Goal: Task Accomplishment & Management: Manage account settings

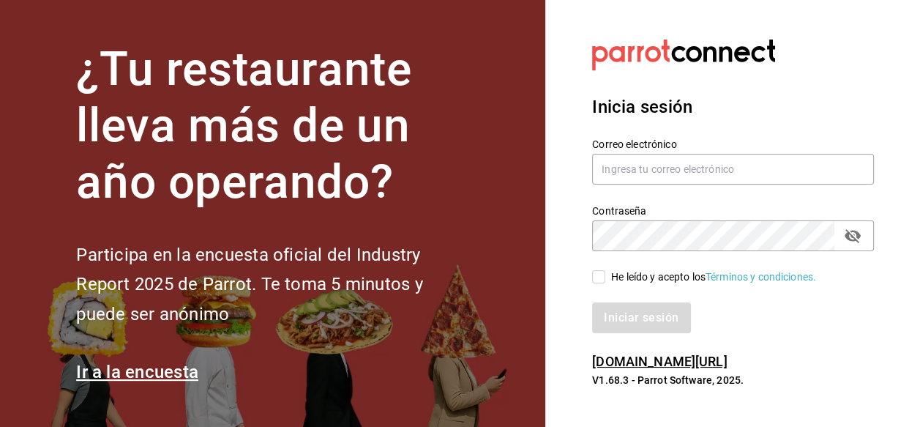
click at [667, 275] on div "He leído y acepto los Términos y condiciones." at bounding box center [713, 276] width 205 height 15
click at [605, 275] on input "He leído y acepto los Términos y condiciones." at bounding box center [598, 276] width 13 height 13
checkbox input "true"
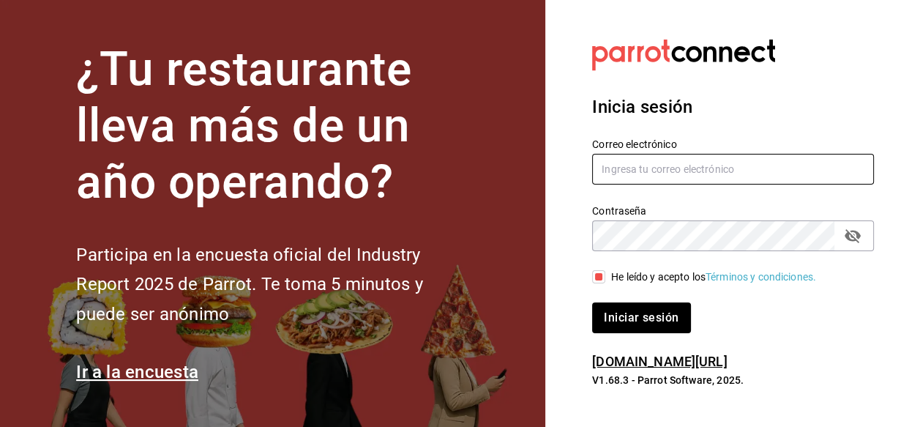
click at [669, 181] on input "text" at bounding box center [733, 169] width 282 height 31
paste input "Parr0tConnec7"
click at [648, 175] on input "Parr0tConnec7" at bounding box center [733, 169] width 282 height 31
paste input "suculenta@cumbres.com"
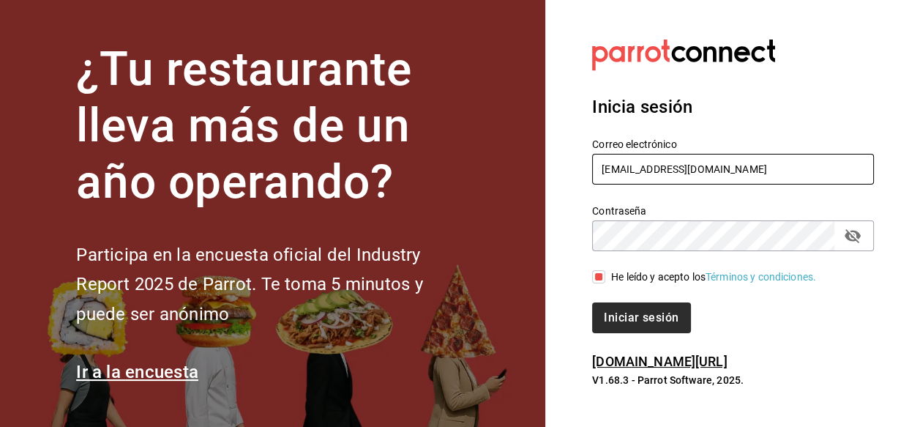
type input "suculenta@cumbres.com"
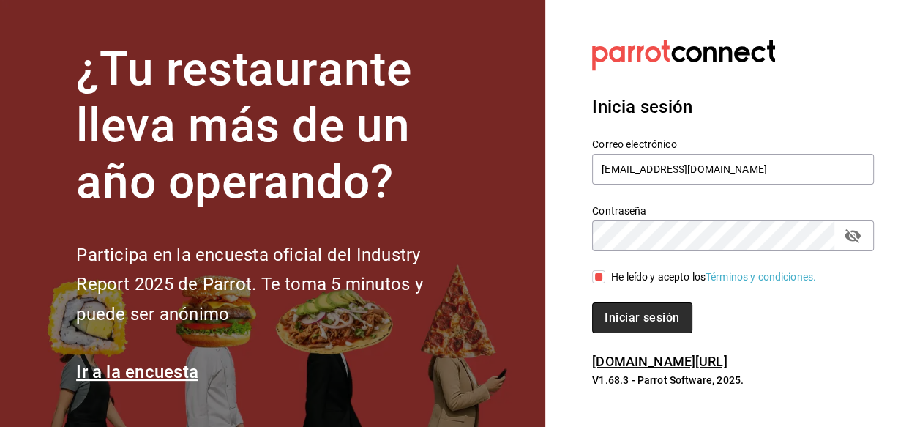
click at [645, 307] on button "Iniciar sesión" at bounding box center [642, 317] width 100 height 31
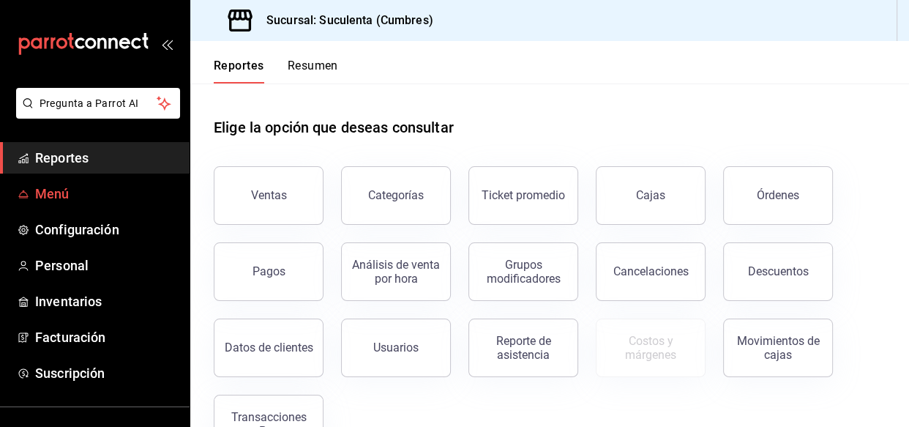
click at [51, 190] on span "Menú" at bounding box center [106, 194] width 143 height 20
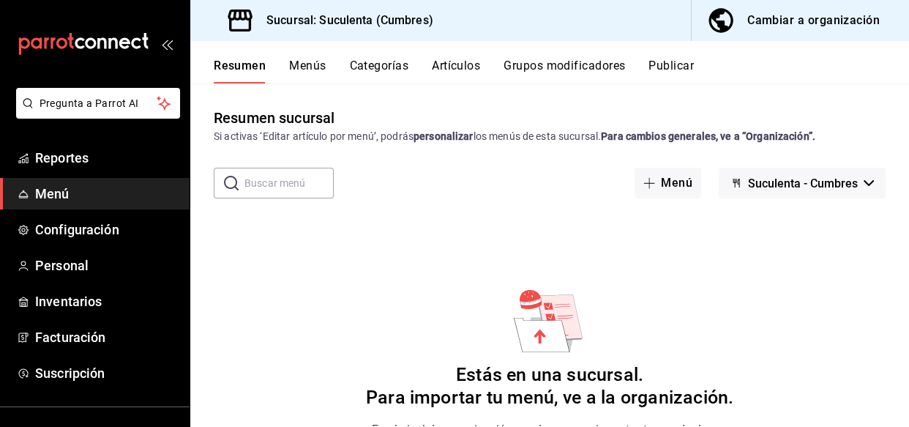
click at [316, 66] on button "Menús" at bounding box center [307, 71] width 37 height 25
click at [657, 189] on button "Menú" at bounding box center [668, 183] width 67 height 31
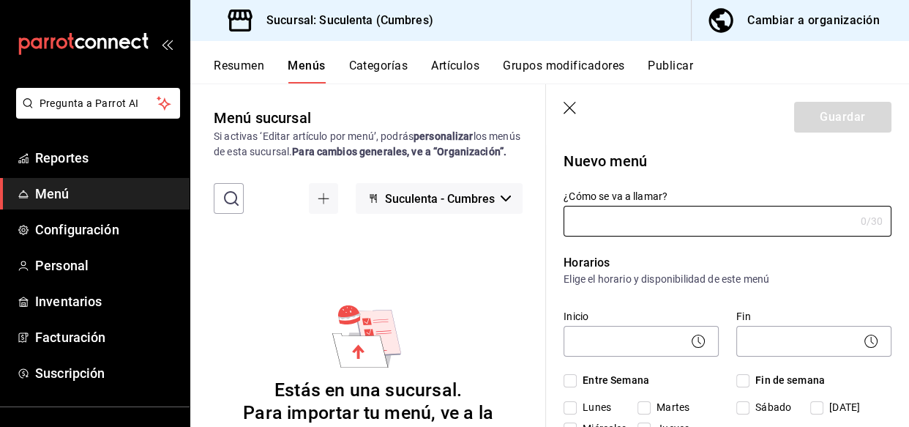
click at [572, 105] on icon "button" at bounding box center [570, 108] width 12 height 12
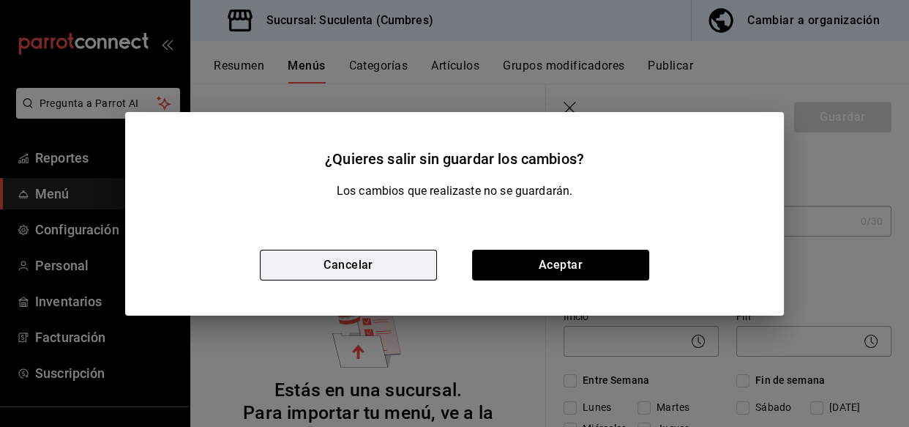
click at [384, 267] on button "Cancelar" at bounding box center [348, 265] width 177 height 31
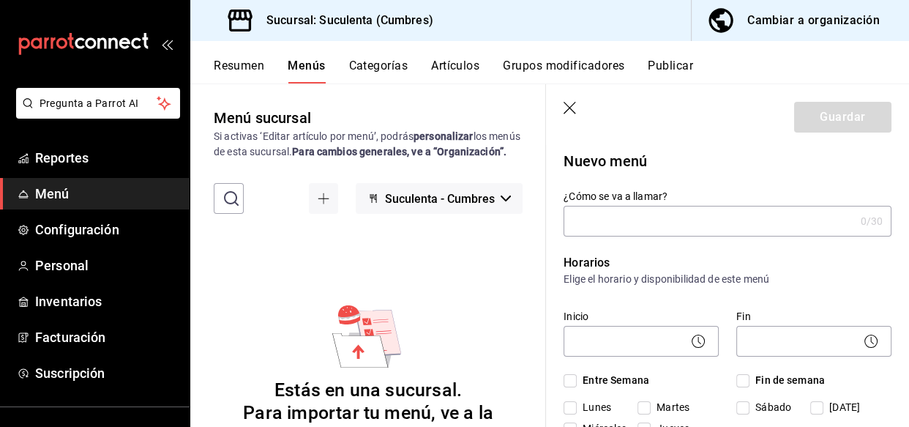
click at [562, 103] on header "Guardar" at bounding box center [727, 114] width 363 height 60
click at [567, 102] on icon "button" at bounding box center [571, 109] width 15 height 15
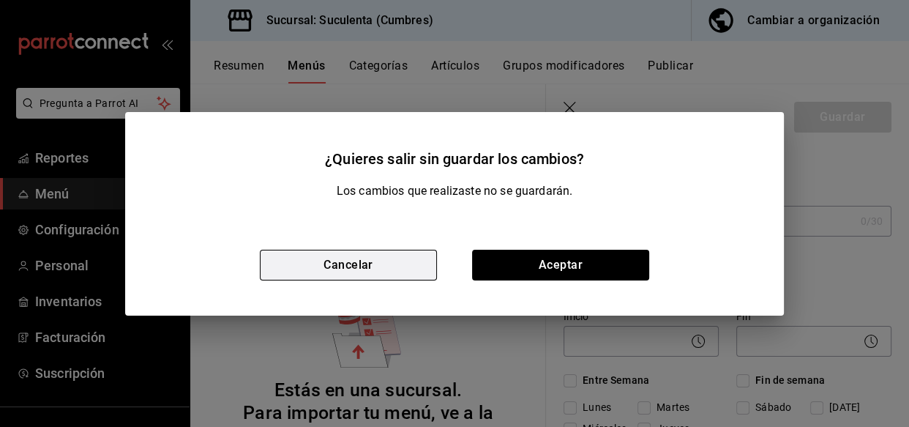
click at [395, 271] on button "Cancelar" at bounding box center [348, 265] width 177 height 31
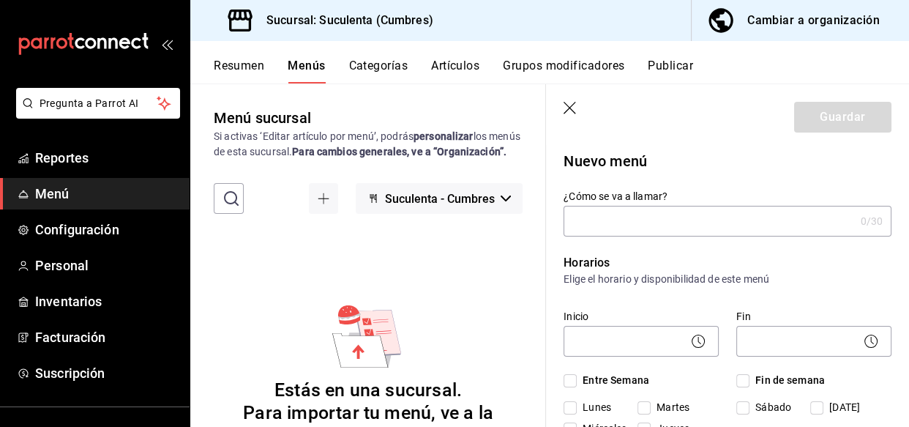
click at [659, 214] on input "¿Cómo se va a llamar?" at bounding box center [709, 220] width 291 height 29
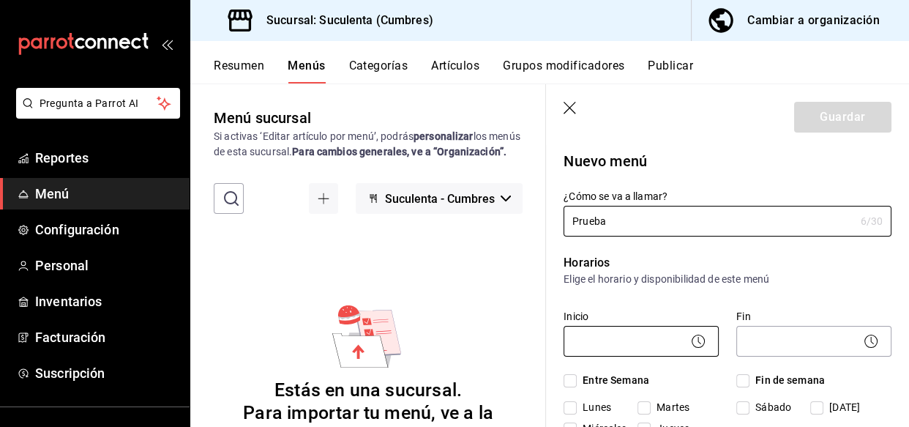
type input "Prueba"
click at [624, 338] on body "Pregunta a Parrot AI Reportes Menú Configuración Personal Inventarios Facturaci…" at bounding box center [454, 213] width 909 height 427
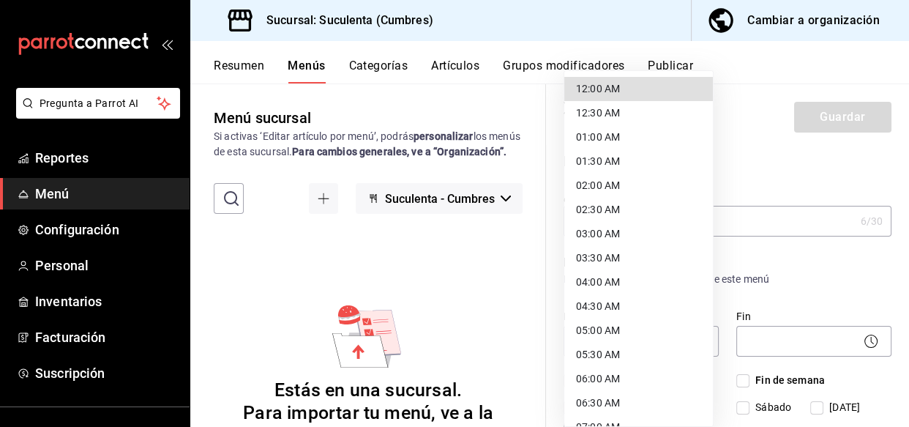
click at [606, 137] on li "01:00 AM" at bounding box center [638, 137] width 149 height 24
type input "01:00"
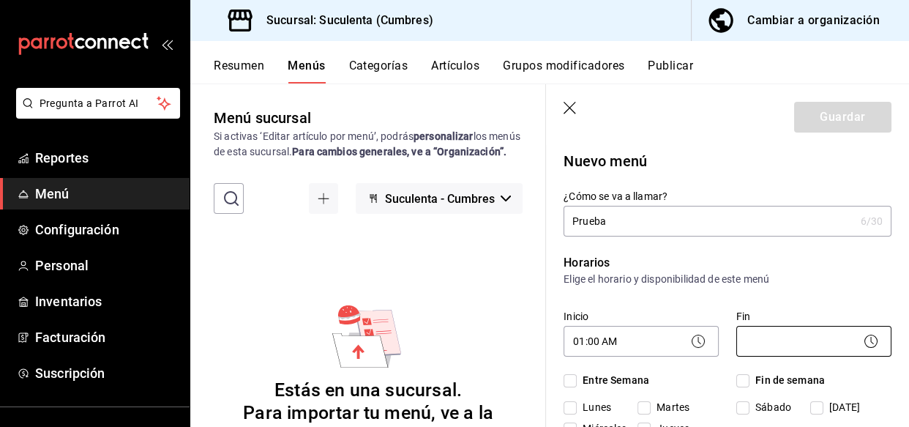
click at [775, 337] on body "Pregunta a Parrot AI Reportes Menú Configuración Personal Inventarios Facturaci…" at bounding box center [454, 213] width 909 height 427
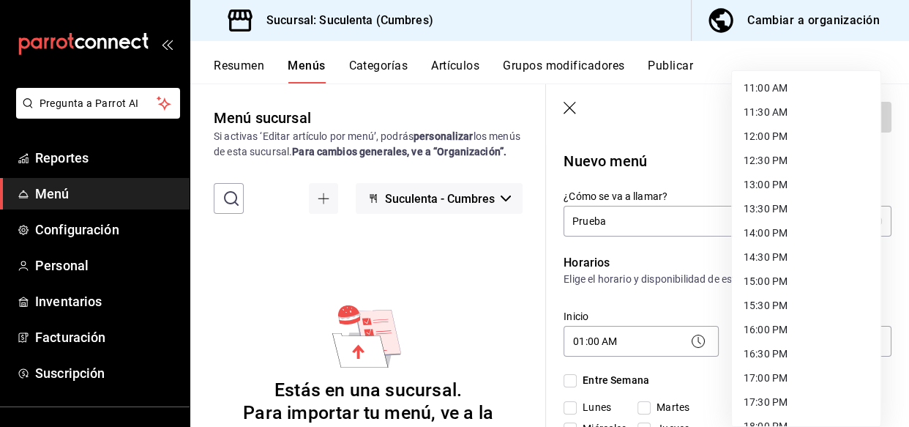
scroll to position [840, 0]
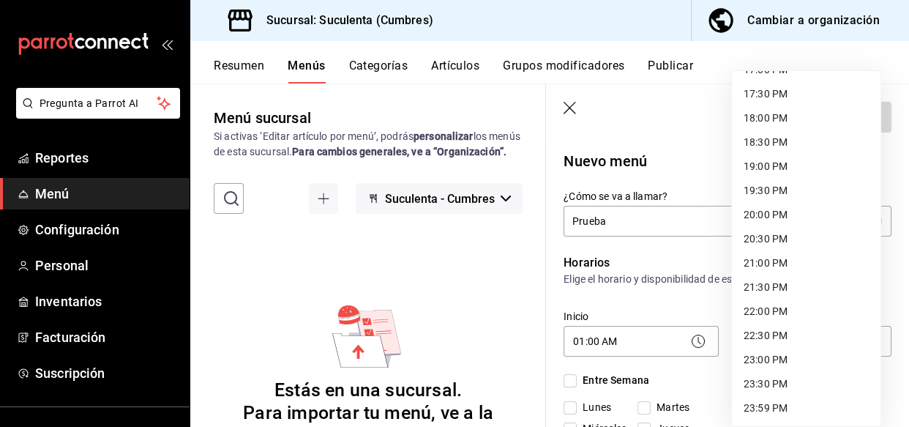
click at [773, 414] on li "23:59 PM" at bounding box center [806, 408] width 149 height 24
type input "23:59"
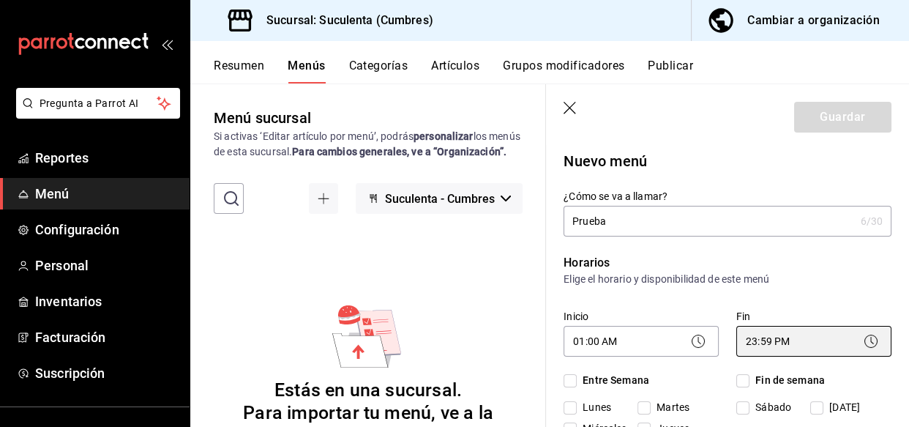
scroll to position [199, 0]
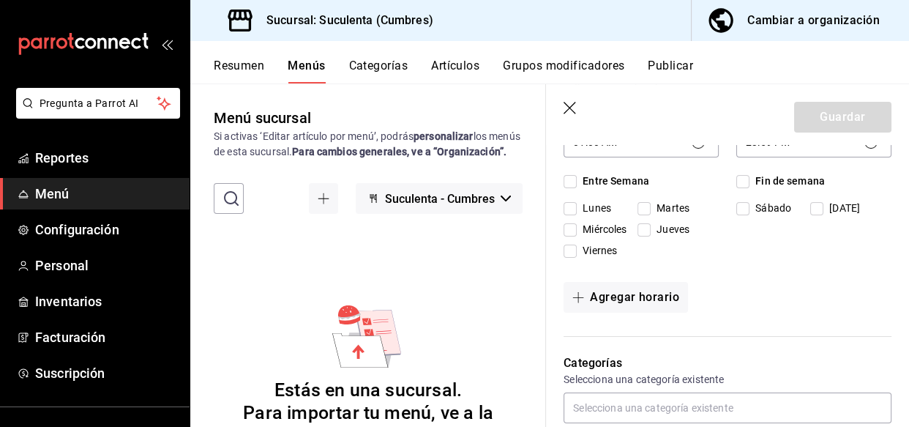
click at [602, 176] on span "Entre Semana" at bounding box center [613, 180] width 72 height 15
click at [577, 176] on input "Entre Semana" at bounding box center [570, 181] width 13 height 13
checkbox input "true"
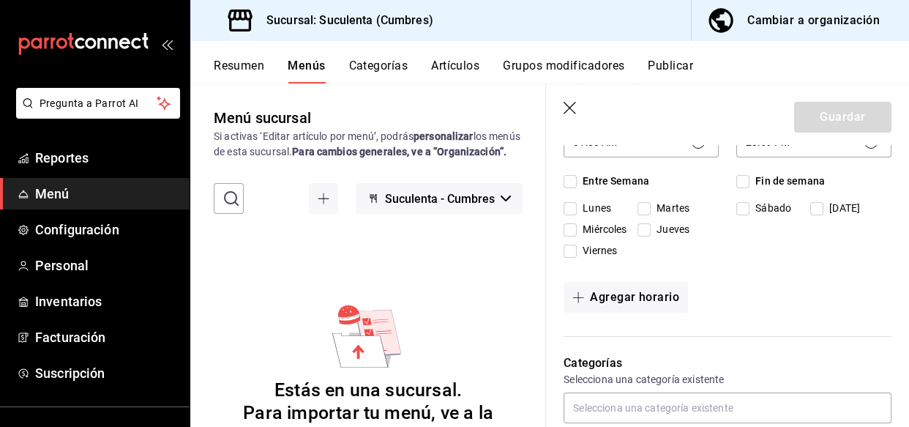
checkbox input "true"
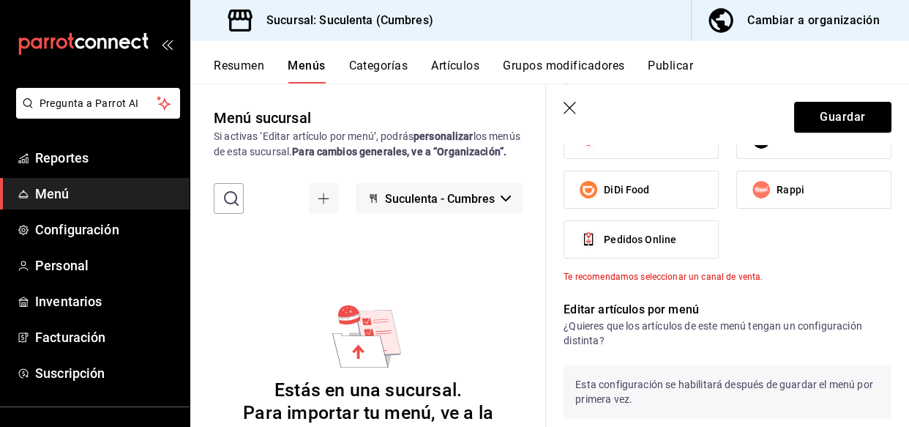
scroll to position [466, 0]
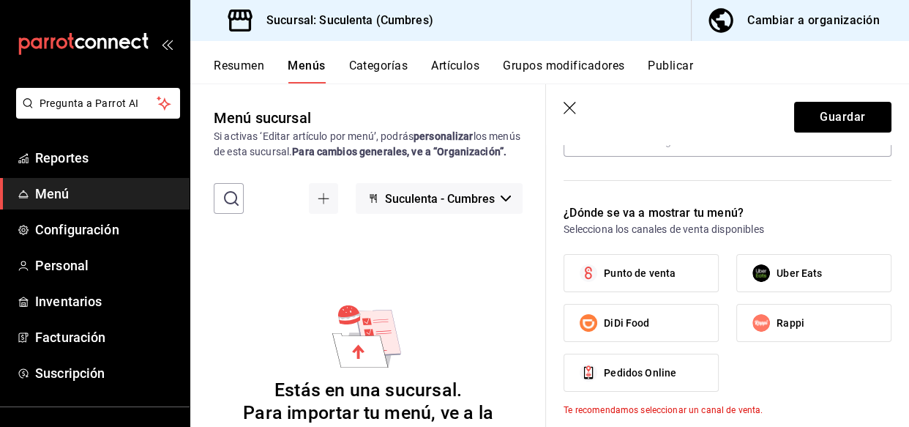
click at [643, 263] on label "Punto de venta" at bounding box center [641, 273] width 154 height 37
click at [604, 263] on input "Punto de venta" at bounding box center [588, 273] width 31 height 31
checkbox input "true"
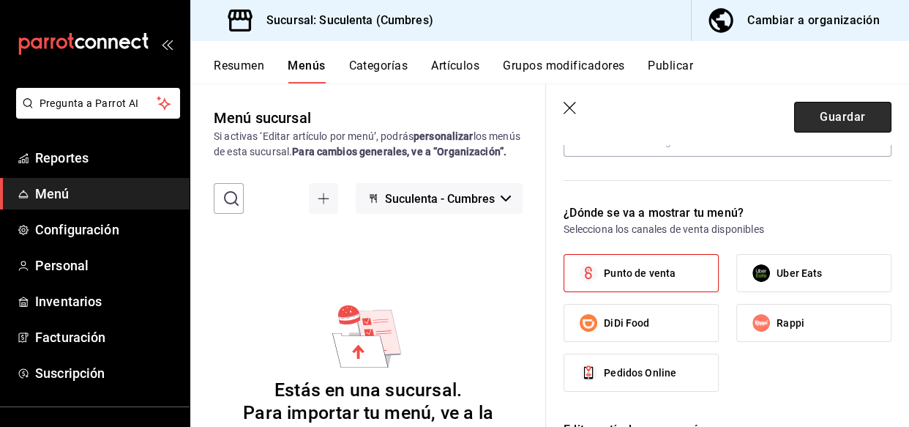
click at [819, 113] on button "Guardar" at bounding box center [842, 117] width 97 height 31
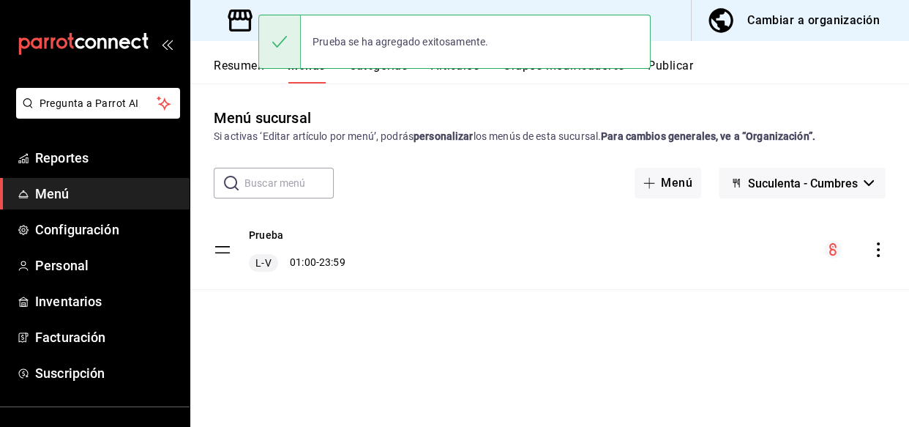
click at [381, 76] on button "Categorías" at bounding box center [378, 71] width 59 height 25
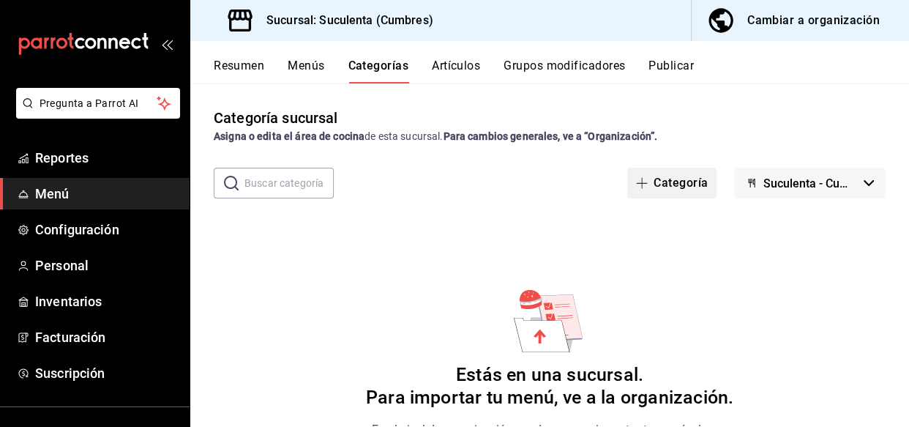
click at [684, 181] on button "Categoría" at bounding box center [671, 183] width 89 height 31
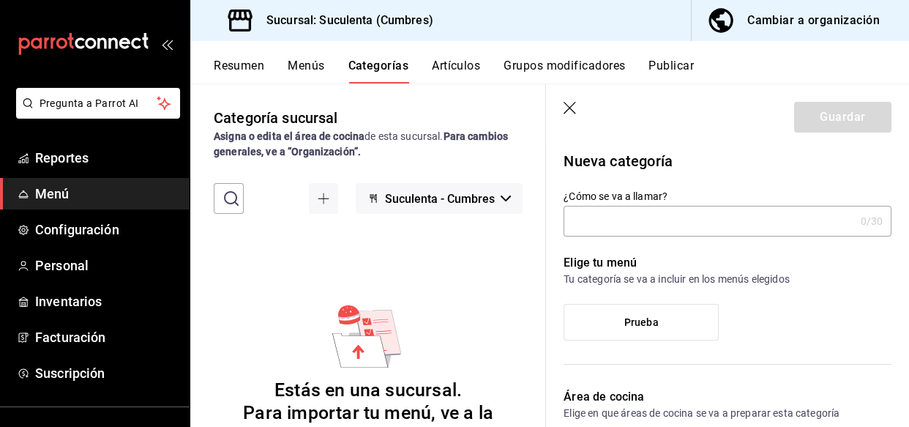
click at [660, 228] on input "¿Cómo se va a llamar?" at bounding box center [709, 220] width 291 height 29
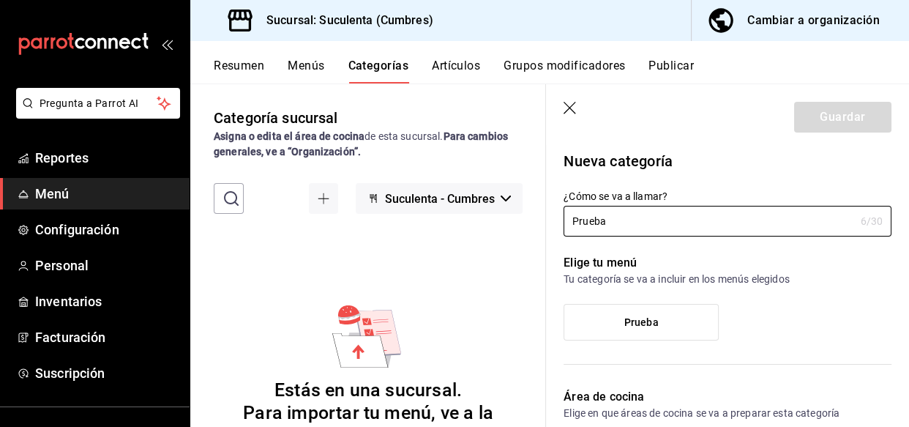
type input "Prueba"
click at [659, 313] on label "Prueba" at bounding box center [641, 322] width 154 height 35
click at [0, 0] on input "Prueba" at bounding box center [0, 0] width 0 height 0
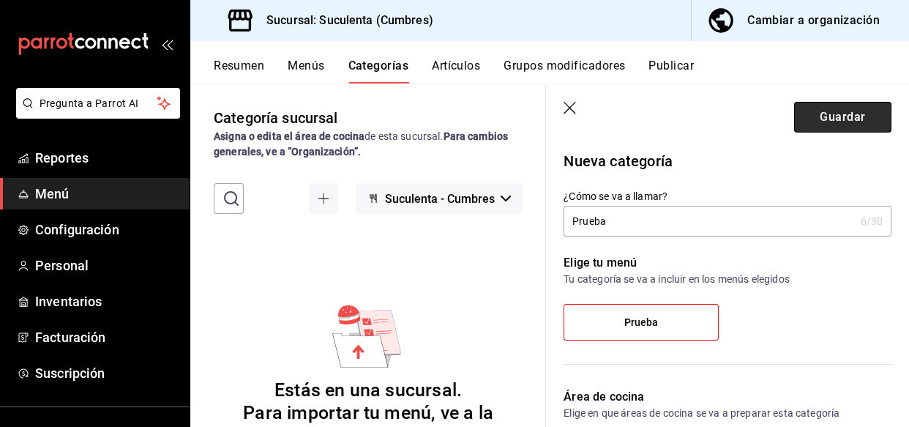
click at [861, 122] on button "Guardar" at bounding box center [842, 117] width 97 height 31
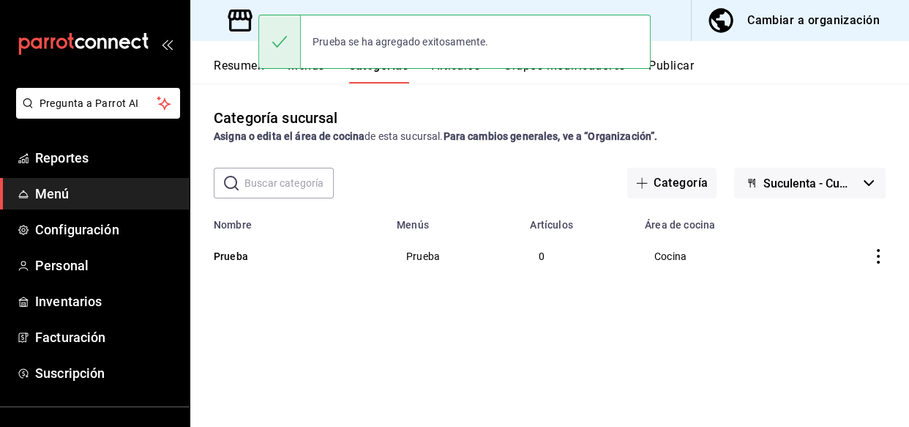
click at [474, 75] on button "Artículos" at bounding box center [456, 71] width 48 height 25
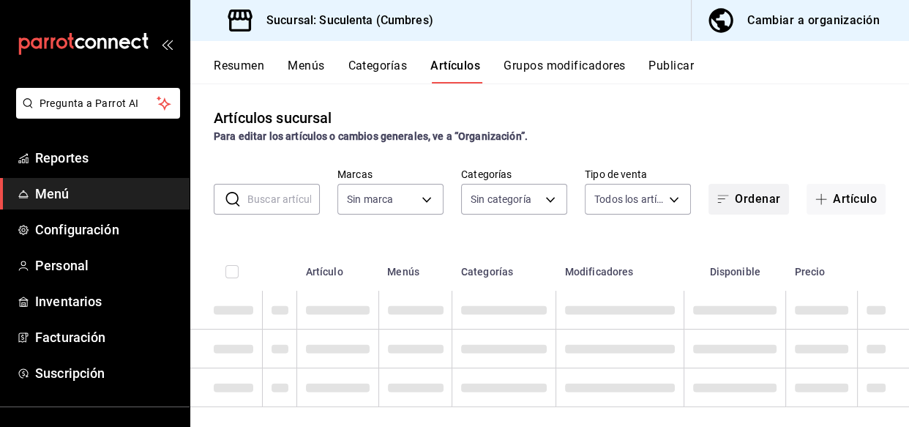
type input "bc48631e-c055-41b3-a548-1d16bbdf5923"
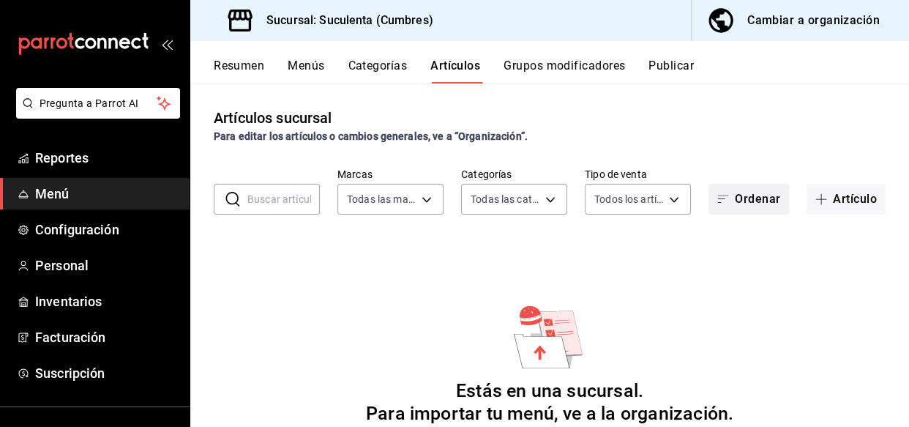
type input "4510f555-0ea6-44f3-b6dc-9ae792933627"
click at [823, 200] on button "Artículo" at bounding box center [846, 199] width 79 height 31
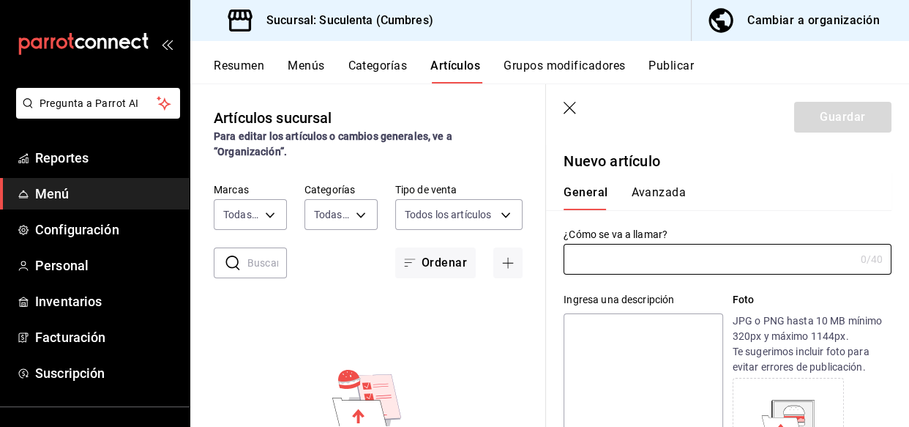
type input "1"
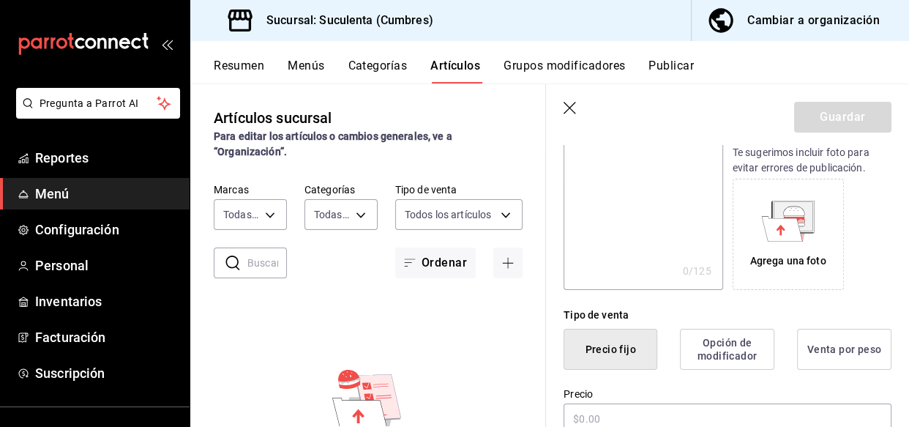
scroll to position [266, 0]
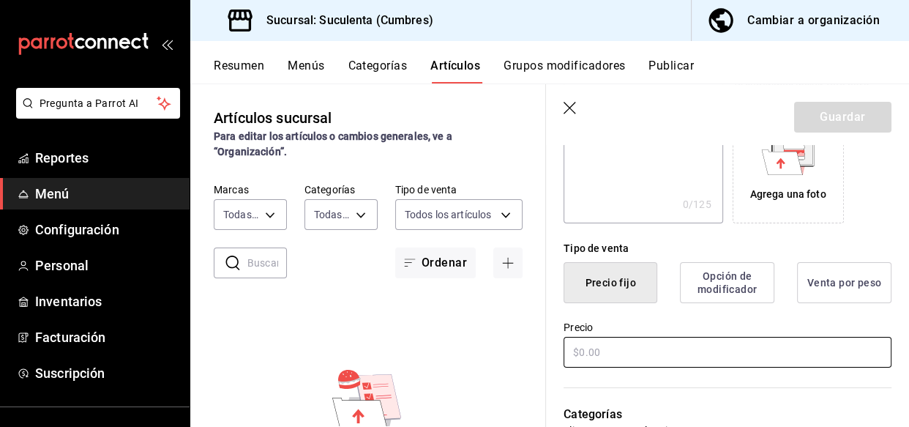
type input "Prueba"
click at [662, 351] on input "text" at bounding box center [728, 352] width 328 height 31
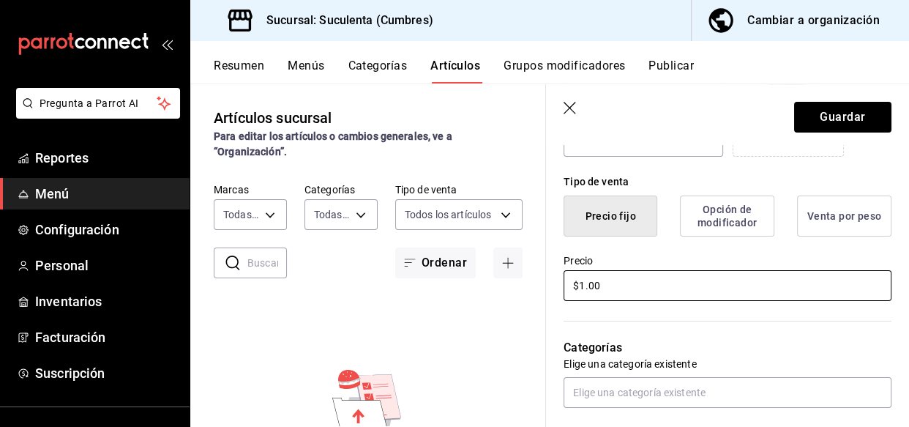
scroll to position [466, 0]
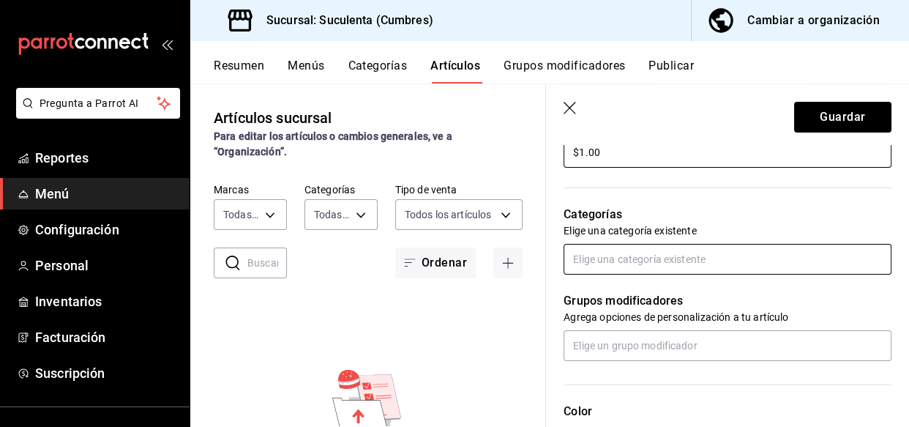
type input "$1.00"
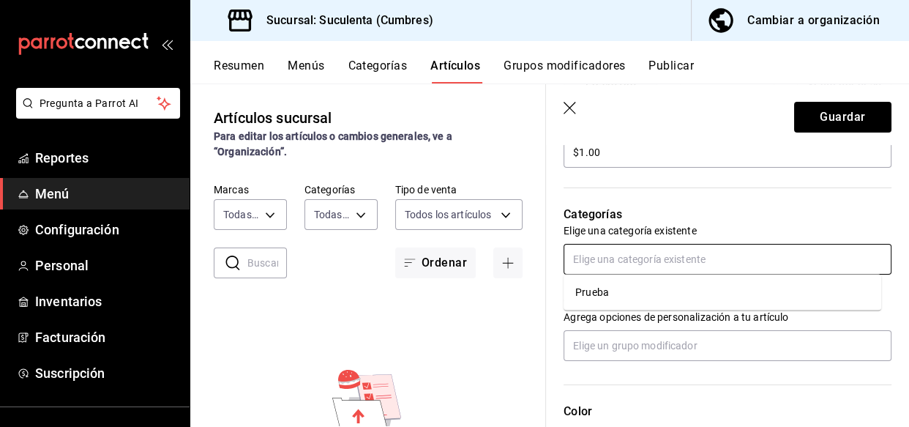
click at [652, 268] on input "text" at bounding box center [728, 259] width 328 height 31
click at [619, 295] on li "Prueba" at bounding box center [723, 292] width 318 height 24
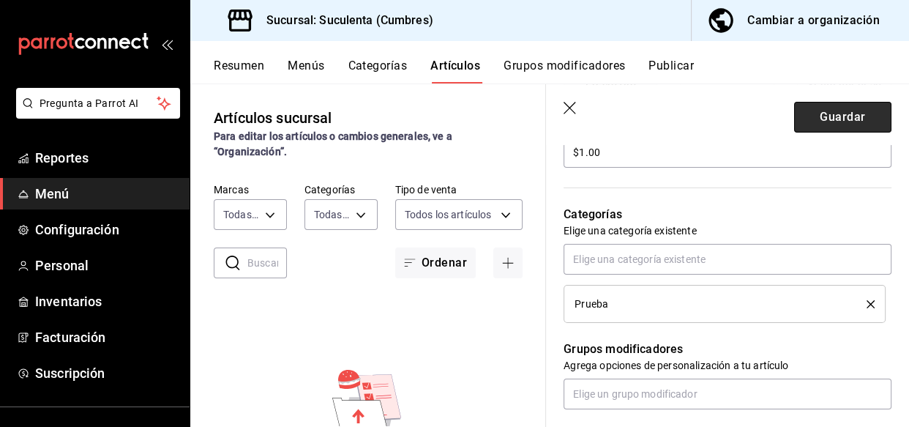
click at [835, 114] on button "Guardar" at bounding box center [842, 117] width 97 height 31
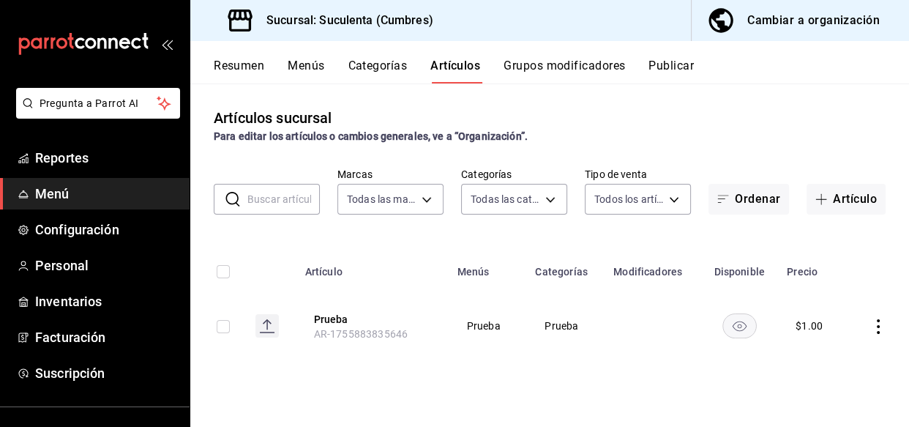
click at [387, 80] on button "Categorías" at bounding box center [377, 71] width 59 height 25
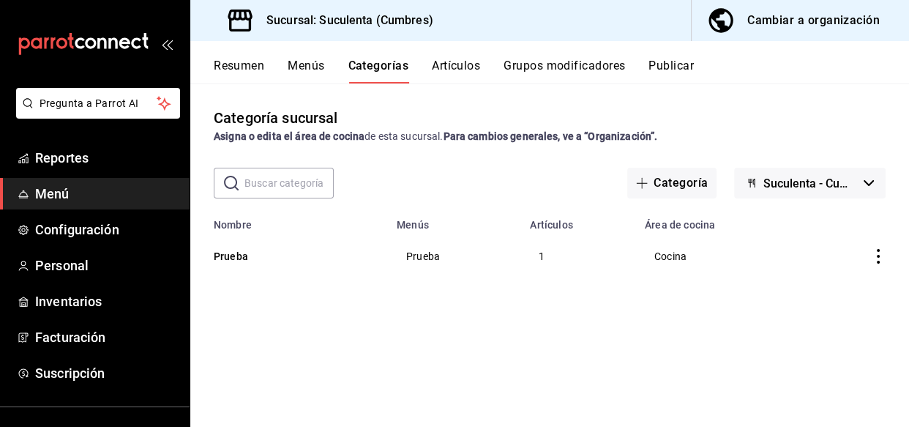
click at [67, 195] on span "Menú" at bounding box center [106, 194] width 143 height 20
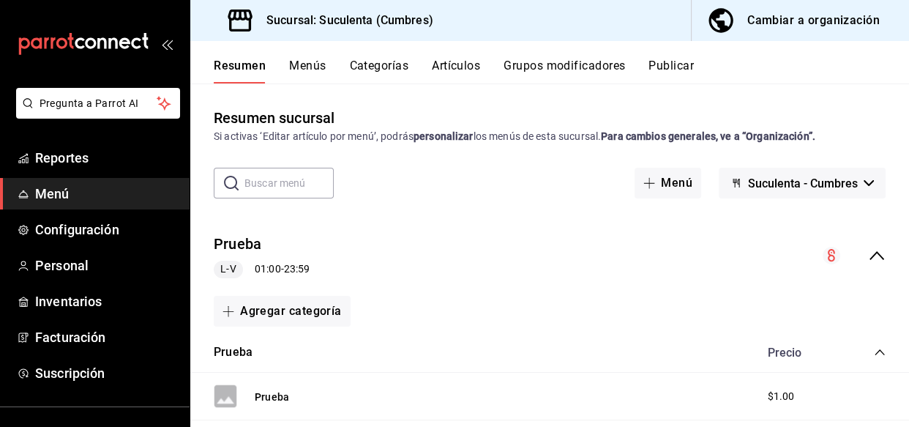
click at [297, 66] on button "Menús" at bounding box center [307, 71] width 37 height 25
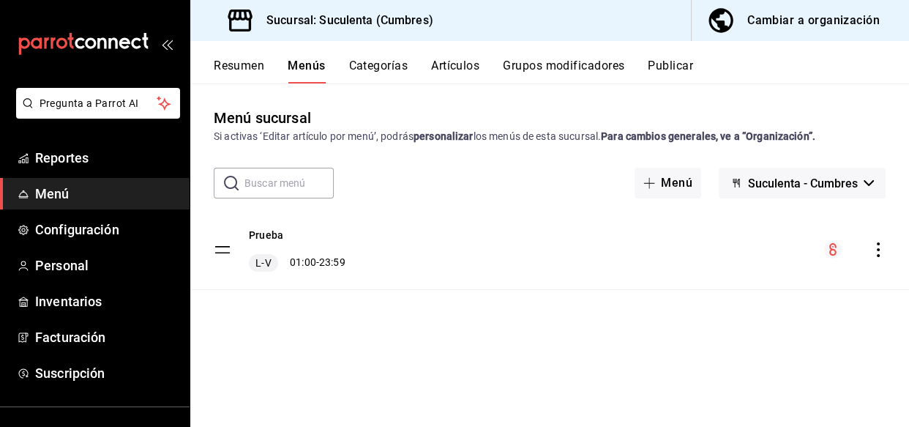
click at [878, 245] on icon "actions" at bounding box center [878, 249] width 15 height 15
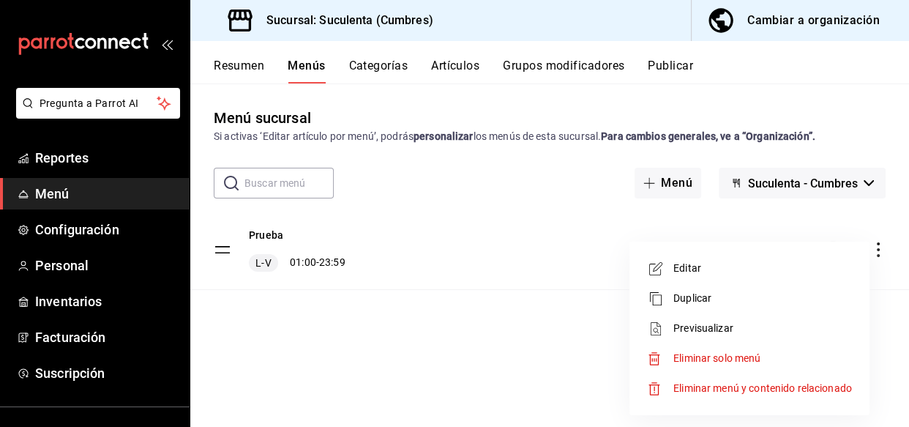
click at [476, 320] on div at bounding box center [454, 213] width 909 height 427
